Goal: Contribute content: Contribute content

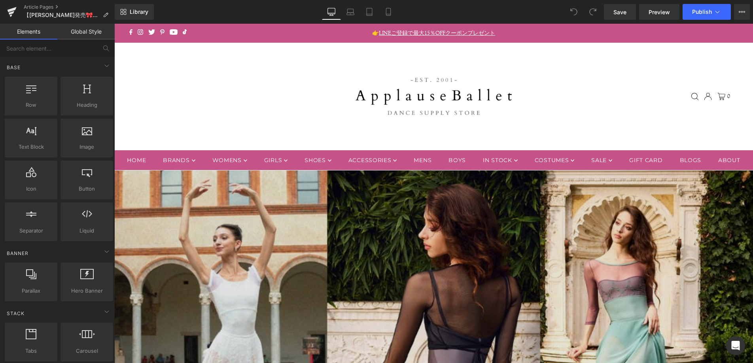
click at [382, 219] on img at bounding box center [433, 347] width 638 height 355
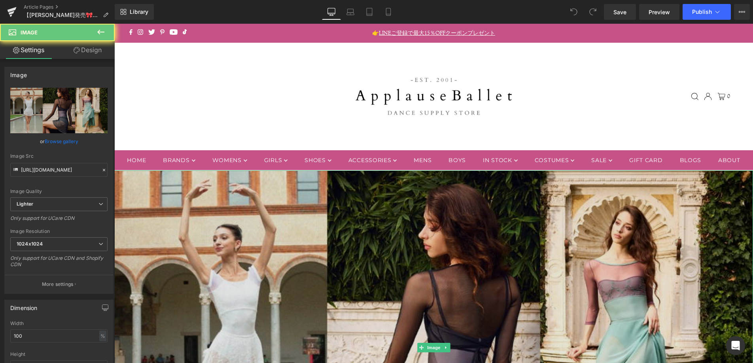
click at [382, 219] on img at bounding box center [433, 347] width 638 height 355
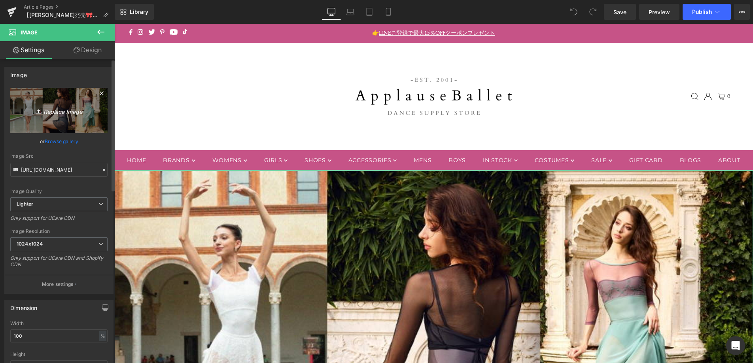
click at [70, 114] on icon "Replace Image" at bounding box center [58, 111] width 63 height 10
type input "C:\fakepath\082625_eleve.jpg"
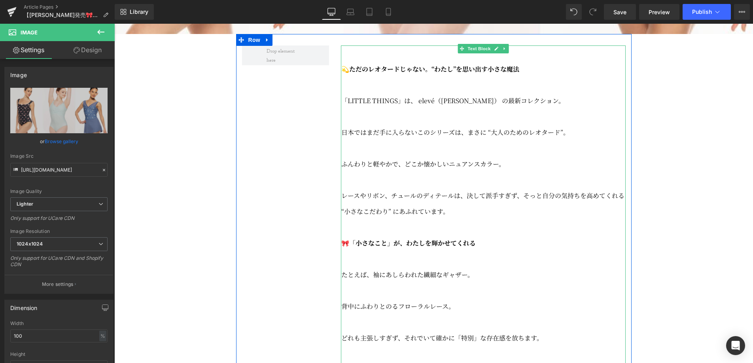
scroll to position [510, 0]
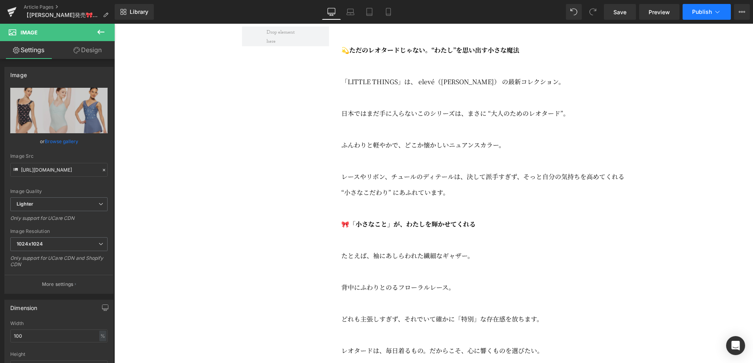
click at [716, 12] on icon at bounding box center [717, 12] width 4 height 2
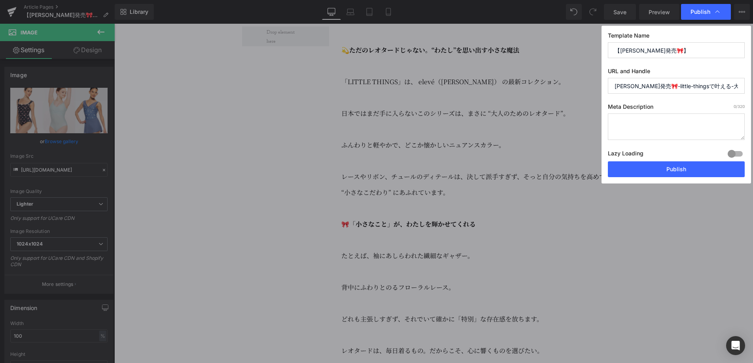
click at [662, 123] on textarea at bounding box center [675, 126] width 137 height 26
type textarea "エレベダンスウェアの最新コレクションが登場！"
click at [690, 86] on input "[PERSON_NAME]発売🎀-little-thingsで叶える-大人のときめきバレエスタイル" at bounding box center [675, 86] width 137 height 16
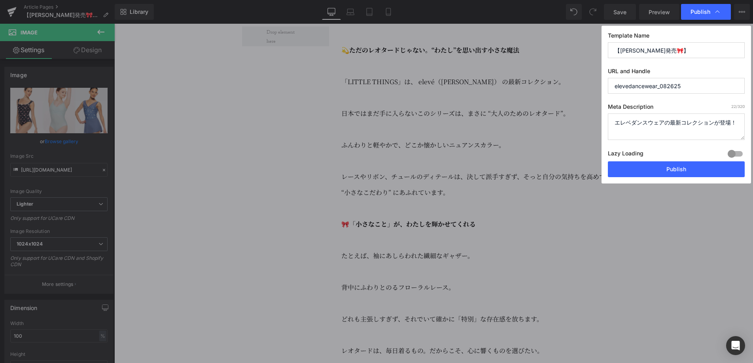
type input "elevedancewear_082625"
click at [677, 121] on textarea "エレベダンスウェアの最新コレクションが登場！" at bounding box center [675, 126] width 137 height 26
click at [705, 174] on button "Publish" at bounding box center [675, 169] width 137 height 16
